Goal: Browse casually

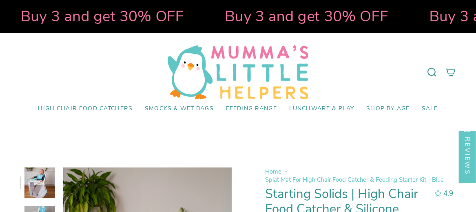
select select "pictures-first"
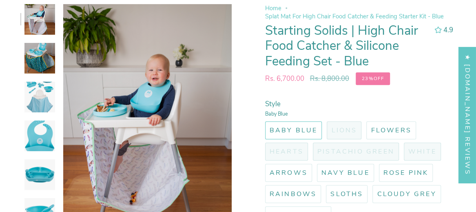
scroll to position [391, 0]
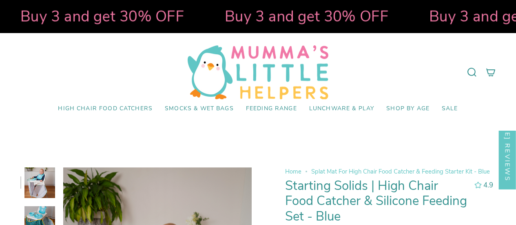
select select "pictures-first"
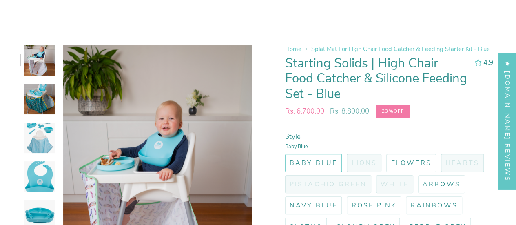
scroll to position [122, 0]
click at [46, 179] on img at bounding box center [39, 176] width 31 height 31
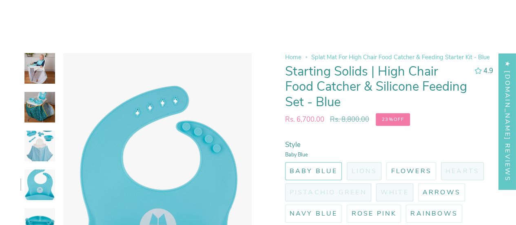
scroll to position [111, 0]
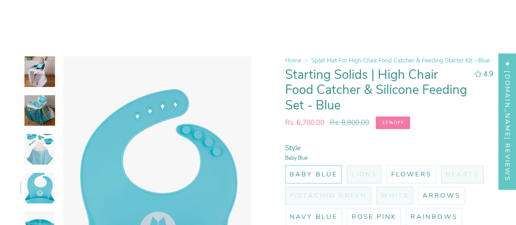
click at [40, 71] on img at bounding box center [39, 71] width 31 height 31
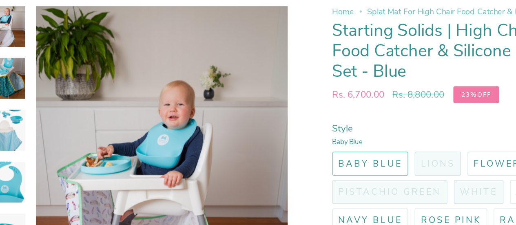
scroll to position [109, 0]
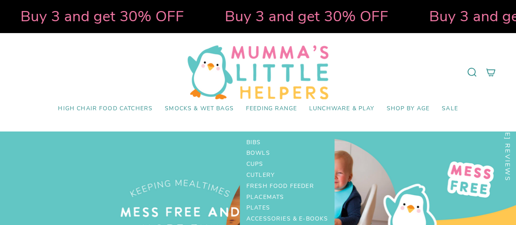
scroll to position [1354, 0]
